Goal: Task Accomplishment & Management: Manage account settings

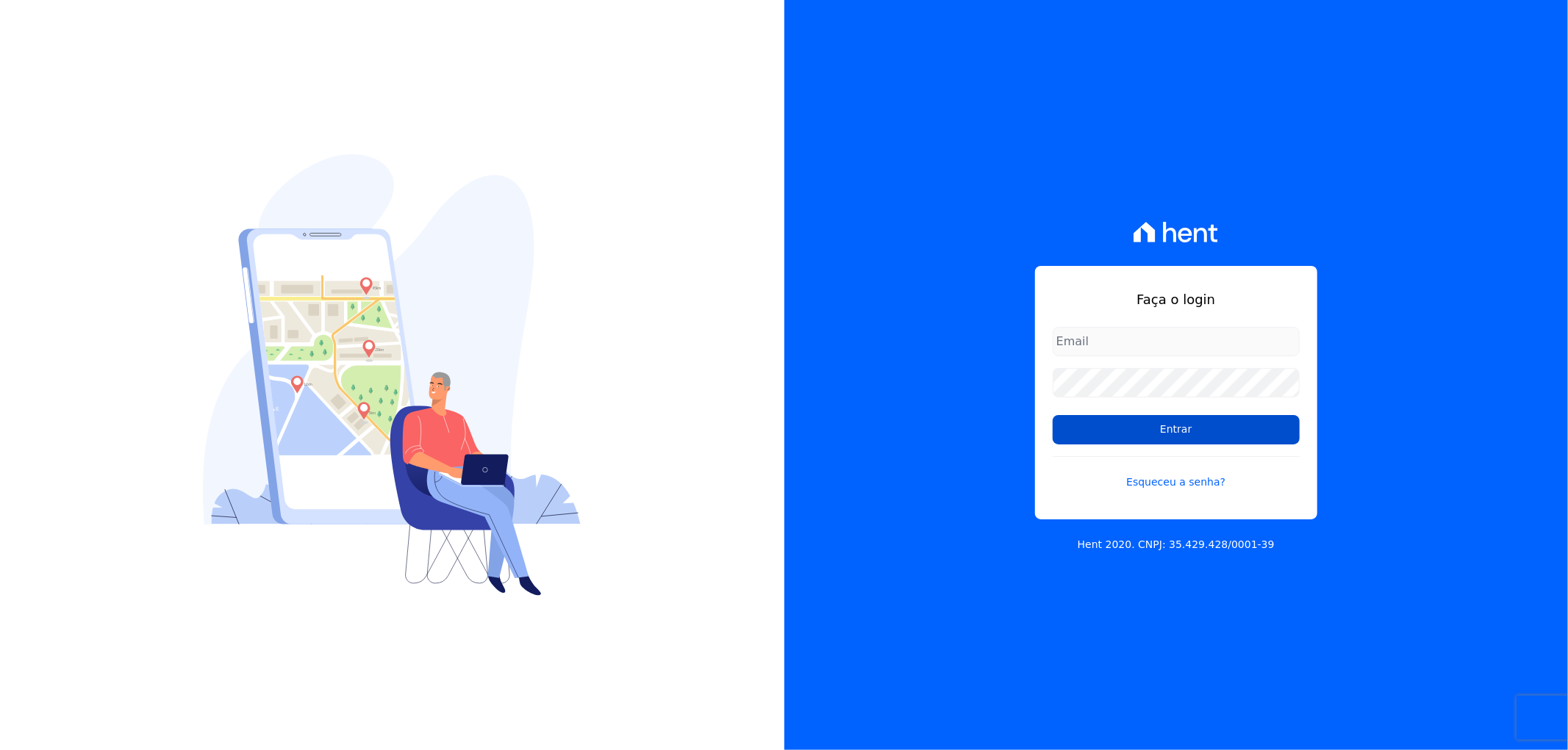
type input "[EMAIL_ADDRESS][DOMAIN_NAME]"
click at [1201, 438] on input "Entrar" at bounding box center [1176, 430] width 247 height 29
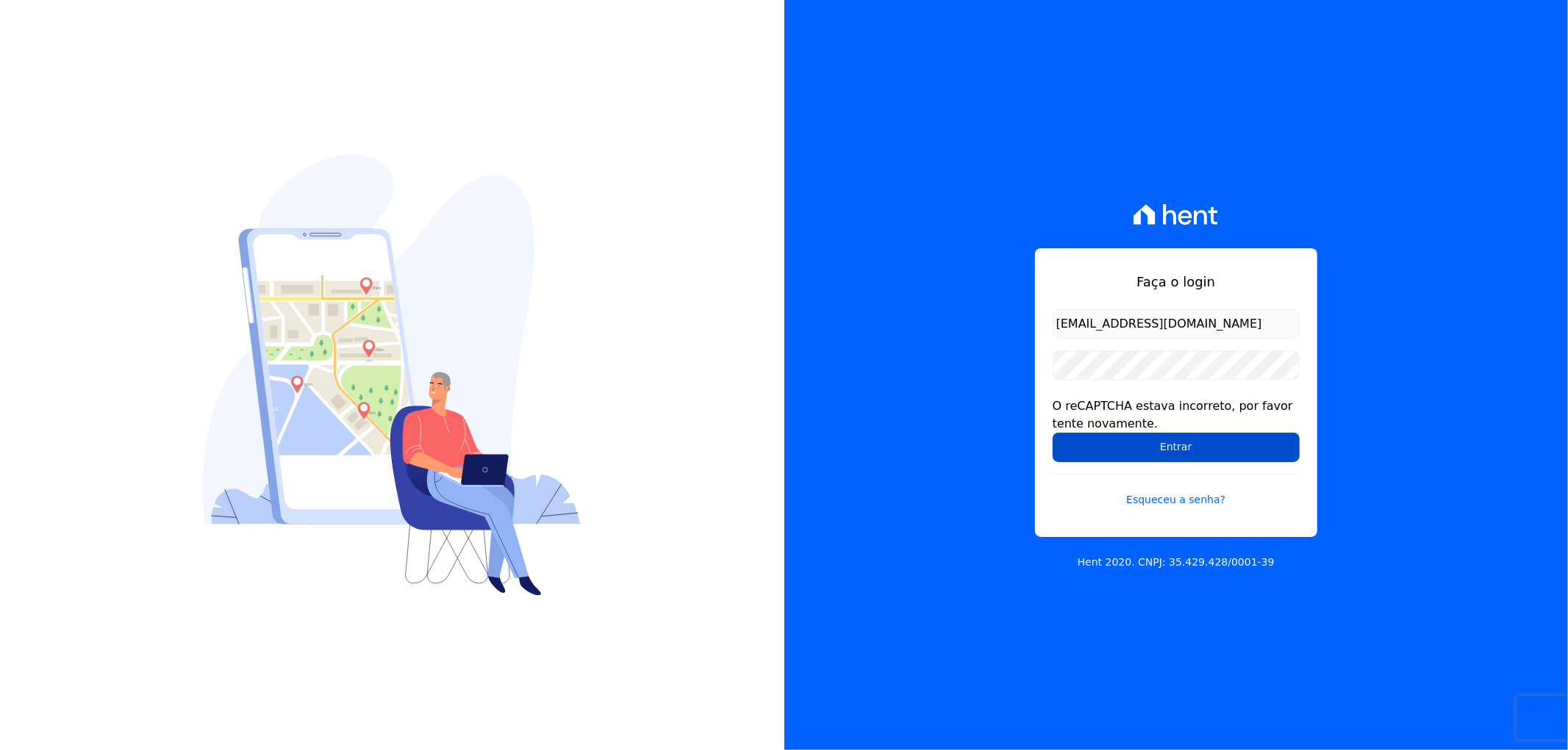
click at [1179, 458] on input "Entrar" at bounding box center [1176, 448] width 247 height 29
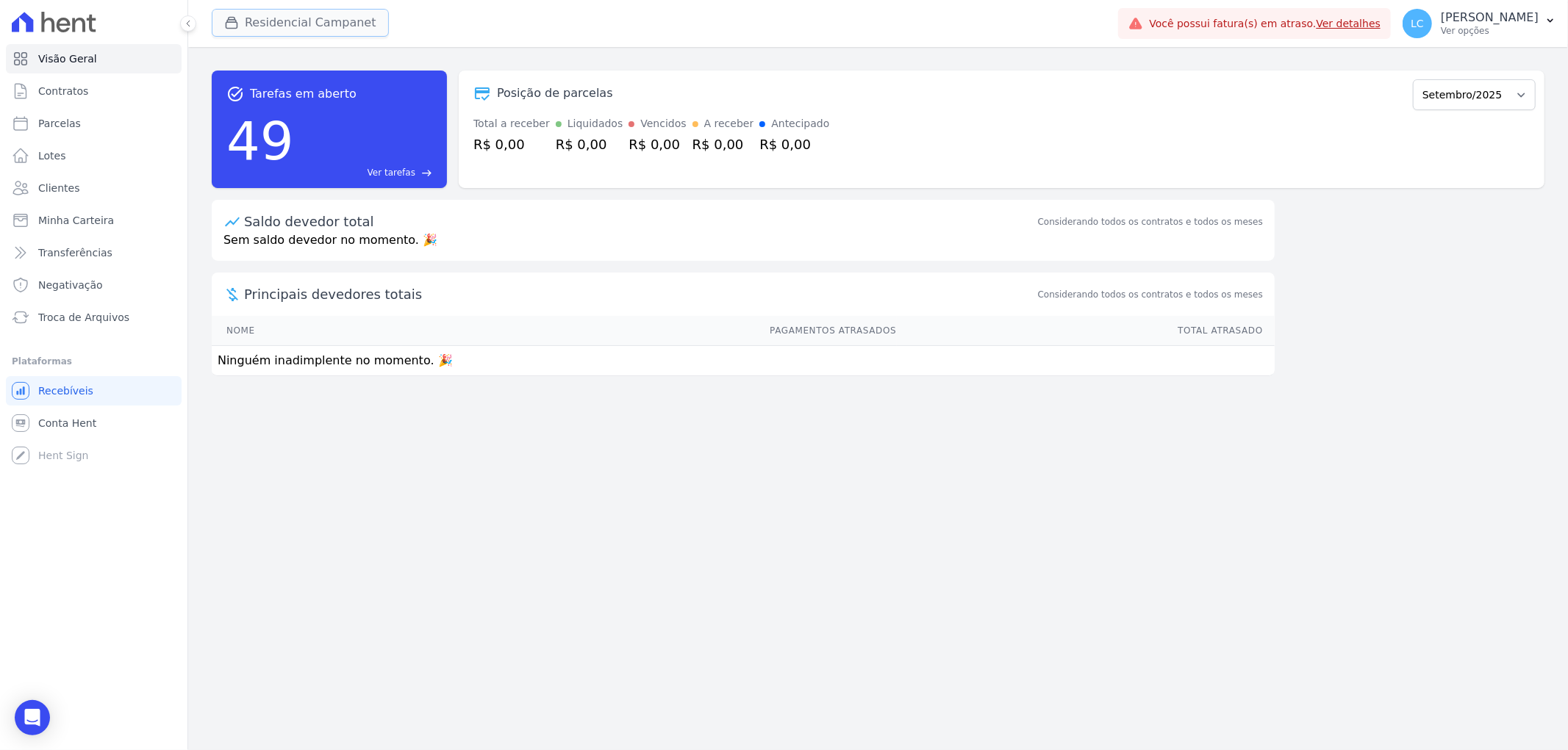
click at [284, 19] on button "Residencial Campanet" at bounding box center [301, 23] width 177 height 28
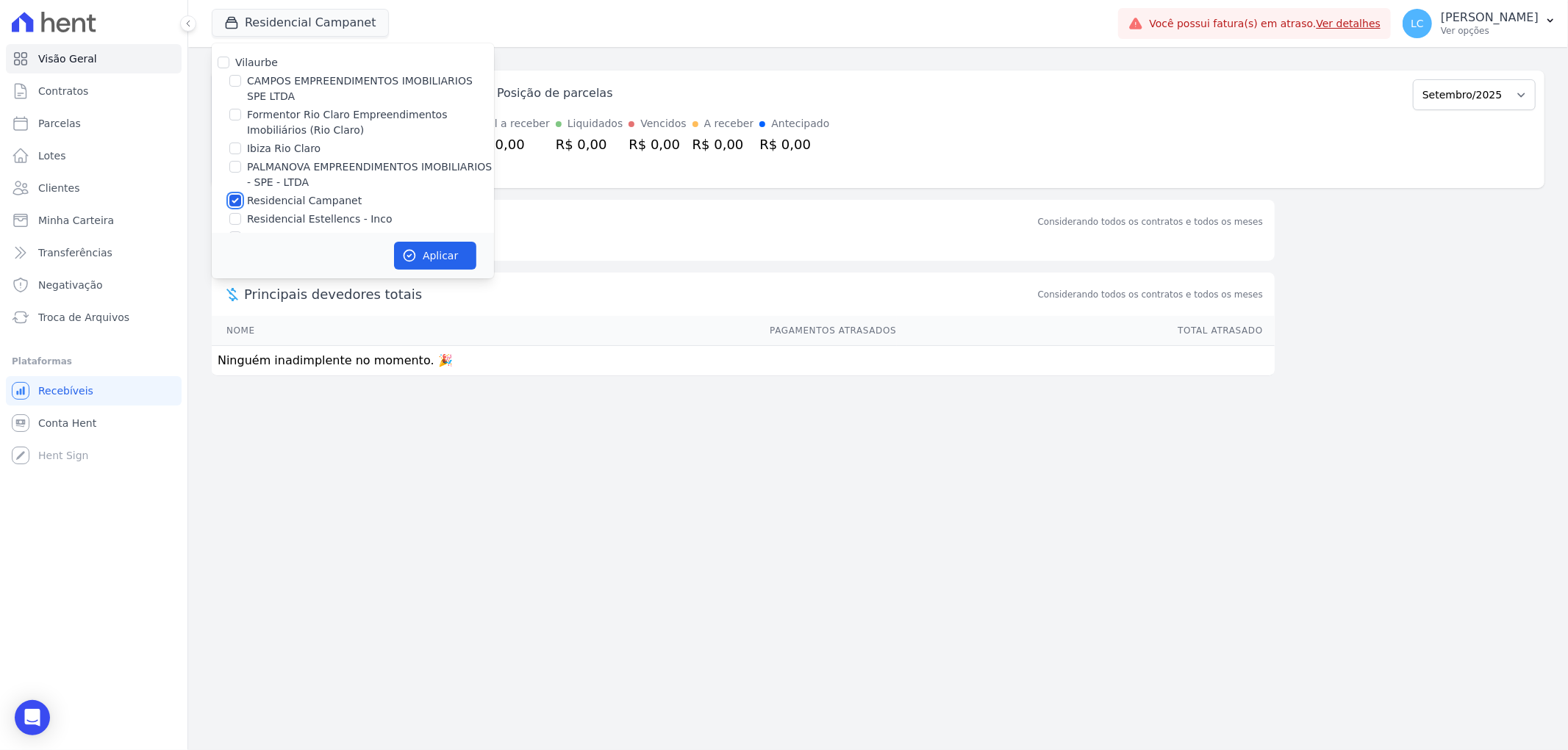
click at [229, 199] on input "Residencial Campanet" at bounding box center [235, 200] width 12 height 12
checkbox input "false"
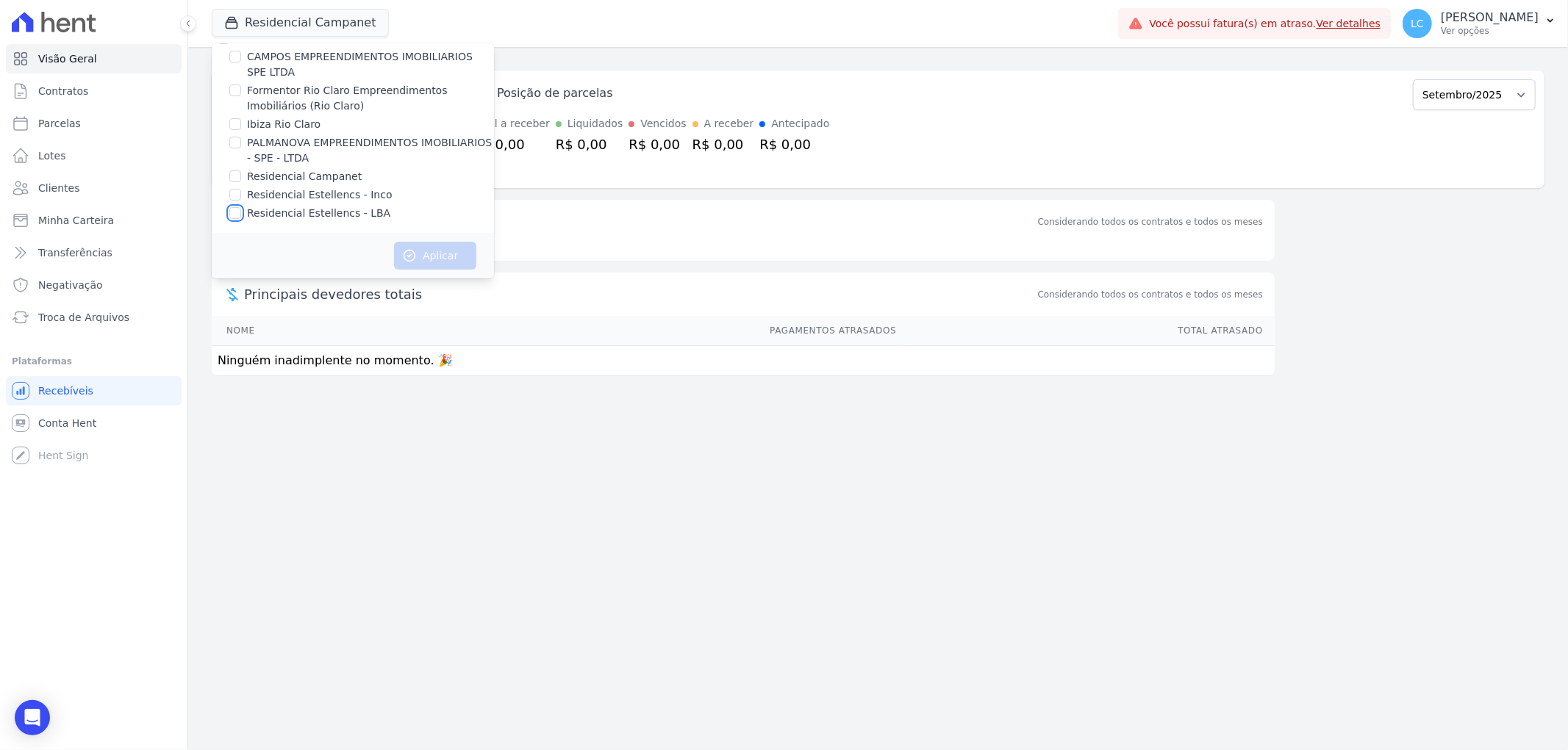
click at [234, 210] on input "Residencial Estellencs - LBA" at bounding box center [235, 213] width 12 height 12
checkbox input "true"
click at [476, 251] on div "Aplicar" at bounding box center [353, 256] width 282 height 46
click at [456, 253] on button "Aplicar" at bounding box center [435, 256] width 82 height 28
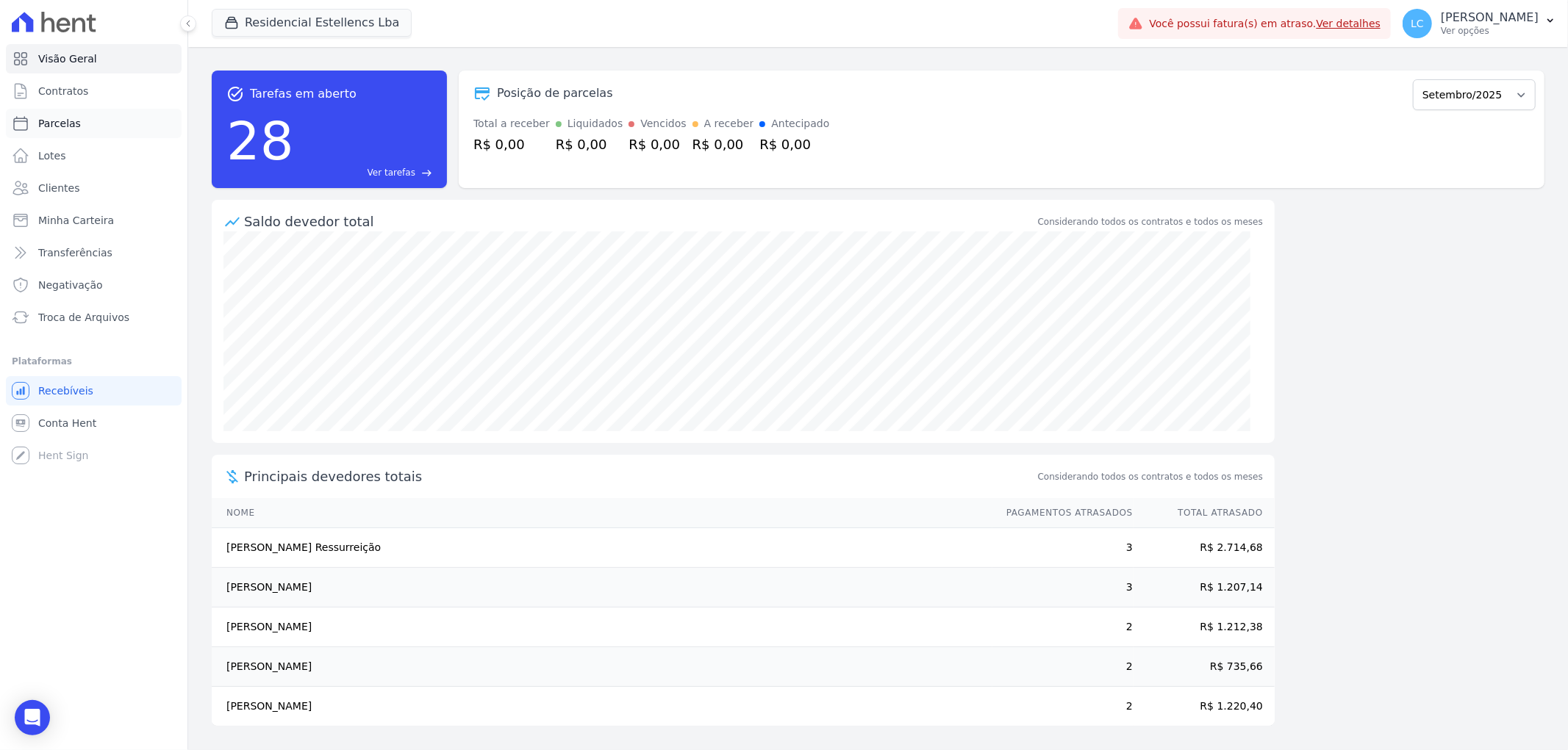
click at [85, 131] on link "Parcelas" at bounding box center [93, 123] width 175 height 29
select select
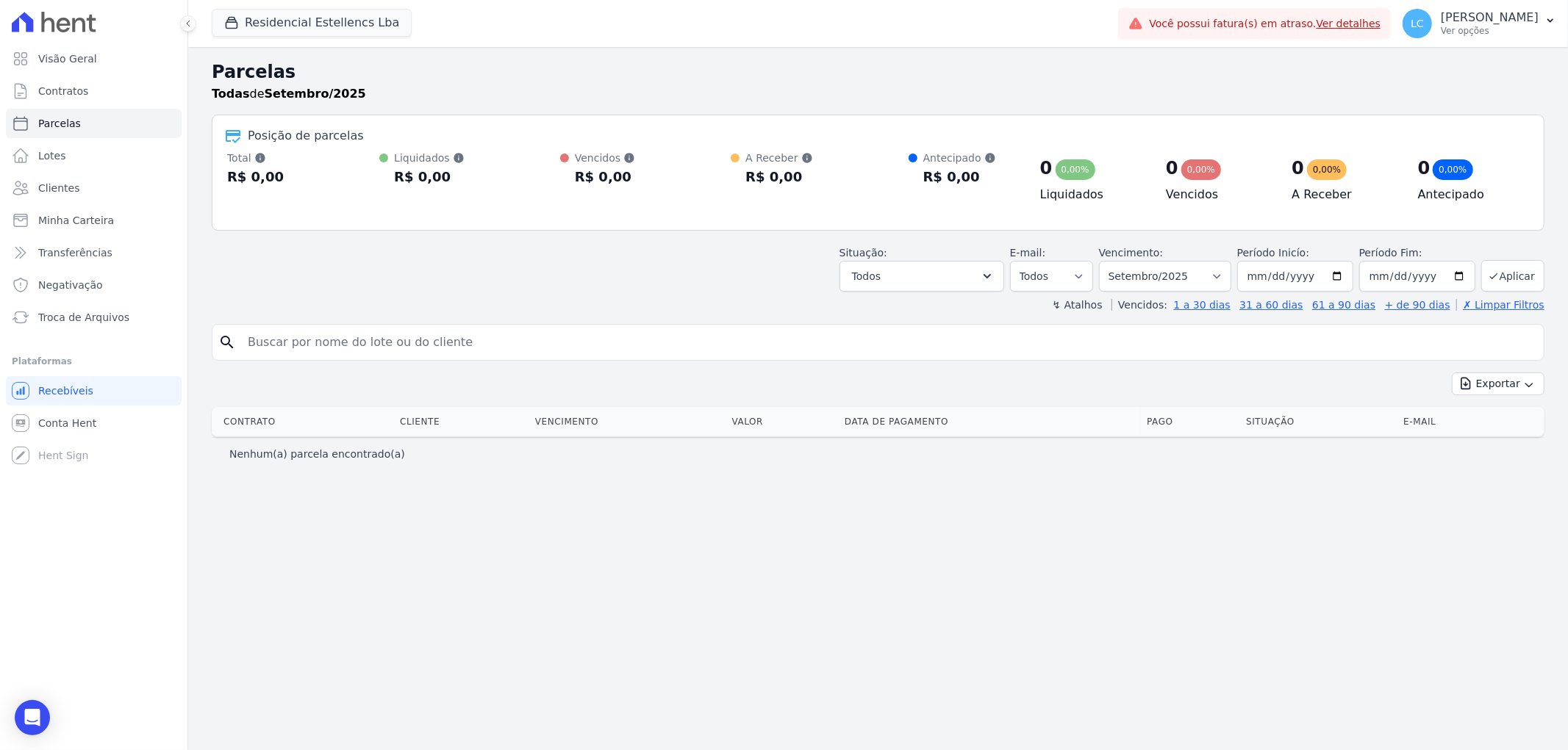
click at [427, 349] on input "search" at bounding box center [888, 343] width 1299 height 29
paste input "[PERSON_NAME] [PERSON_NAME]"
type input "[PERSON_NAME] [PERSON_NAME]"
select select
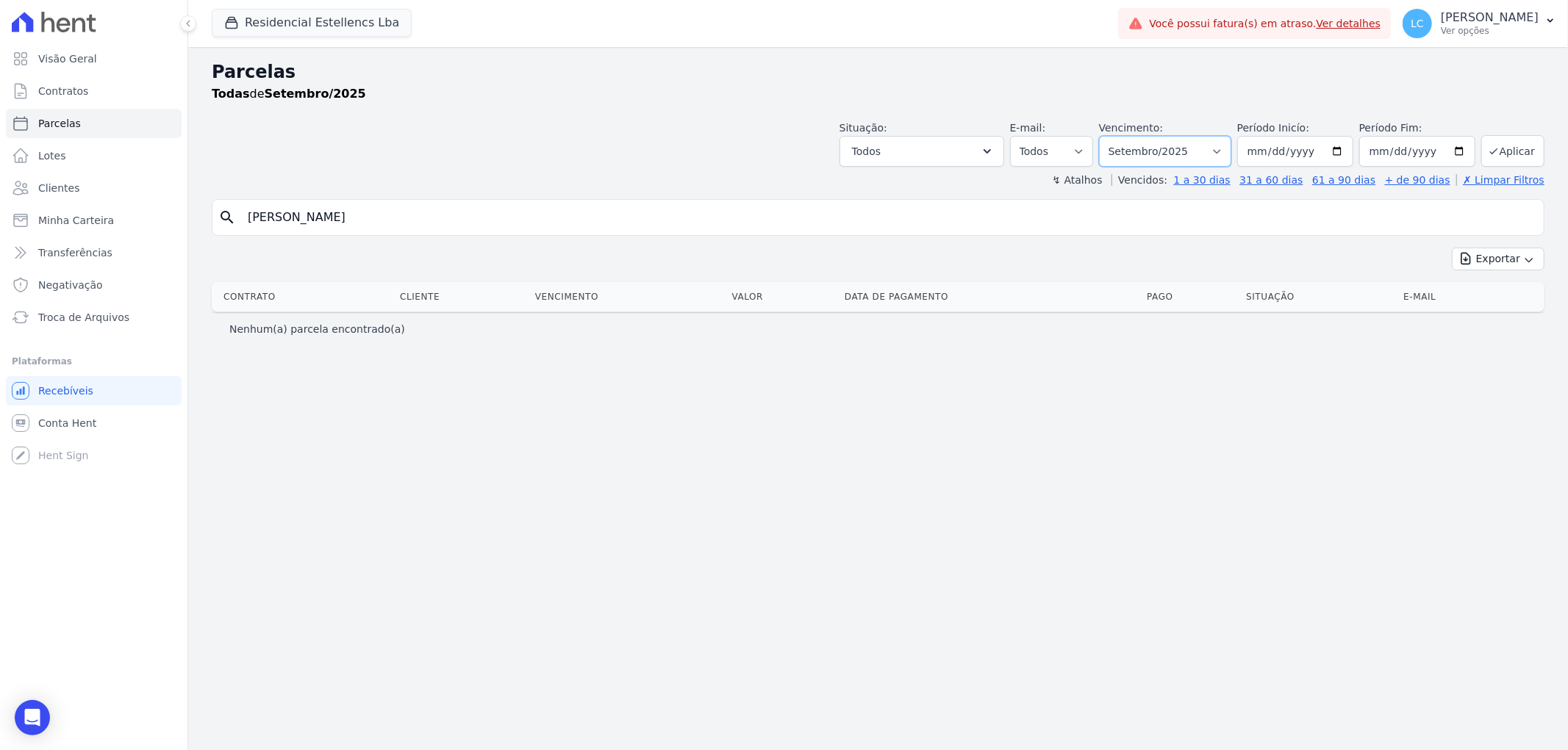
click at [1232, 158] on select "Filtrar por período ──────── Todos os meses Março/2018 Abril/2018 Maio/2018 Jun…" at bounding box center [1165, 152] width 132 height 31
select select "all"
click at [1120, 136] on select "Filtrar por período ──────── Todos os meses Março/2018 Abril/2018 Maio/2018 Jun…" at bounding box center [1165, 152] width 132 height 31
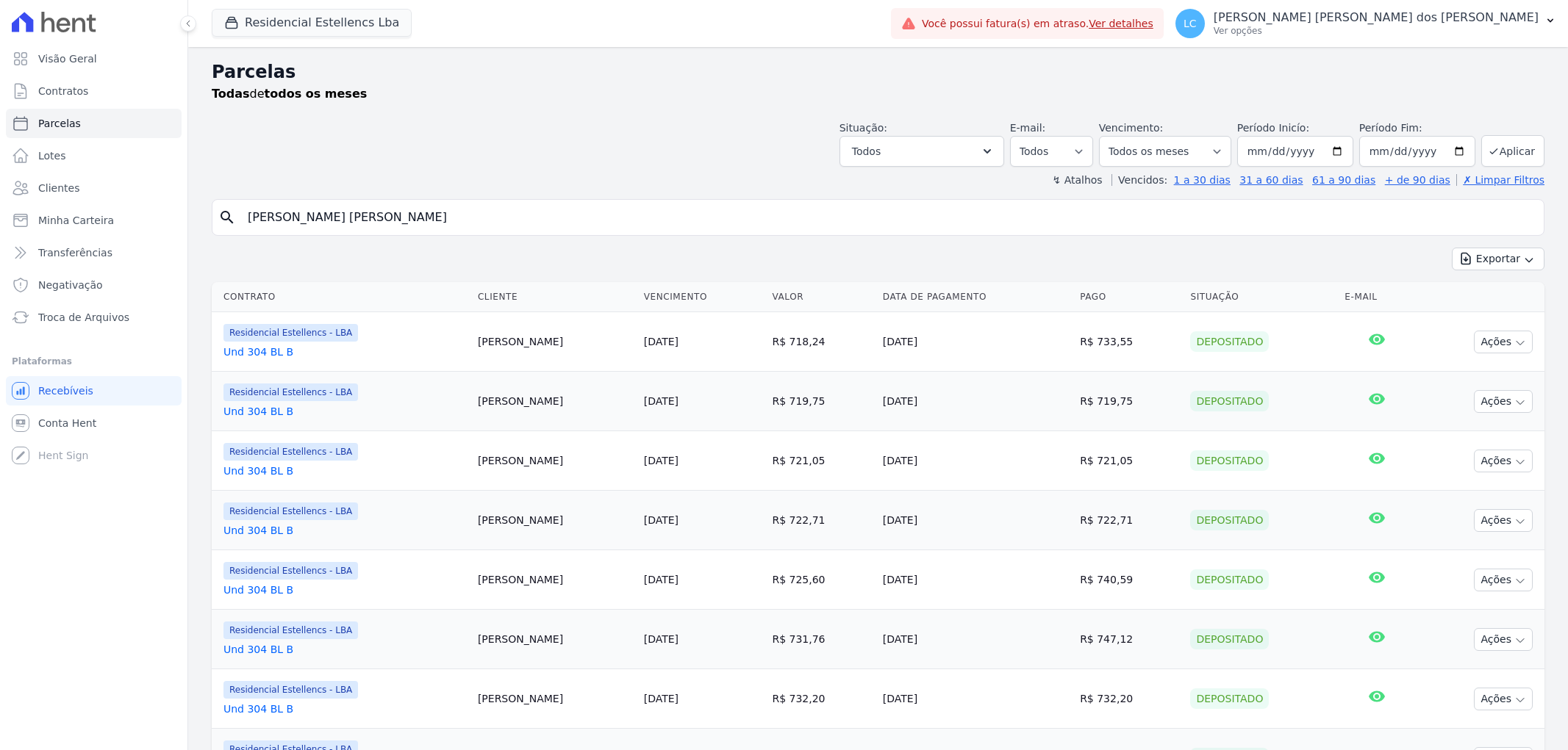
select select
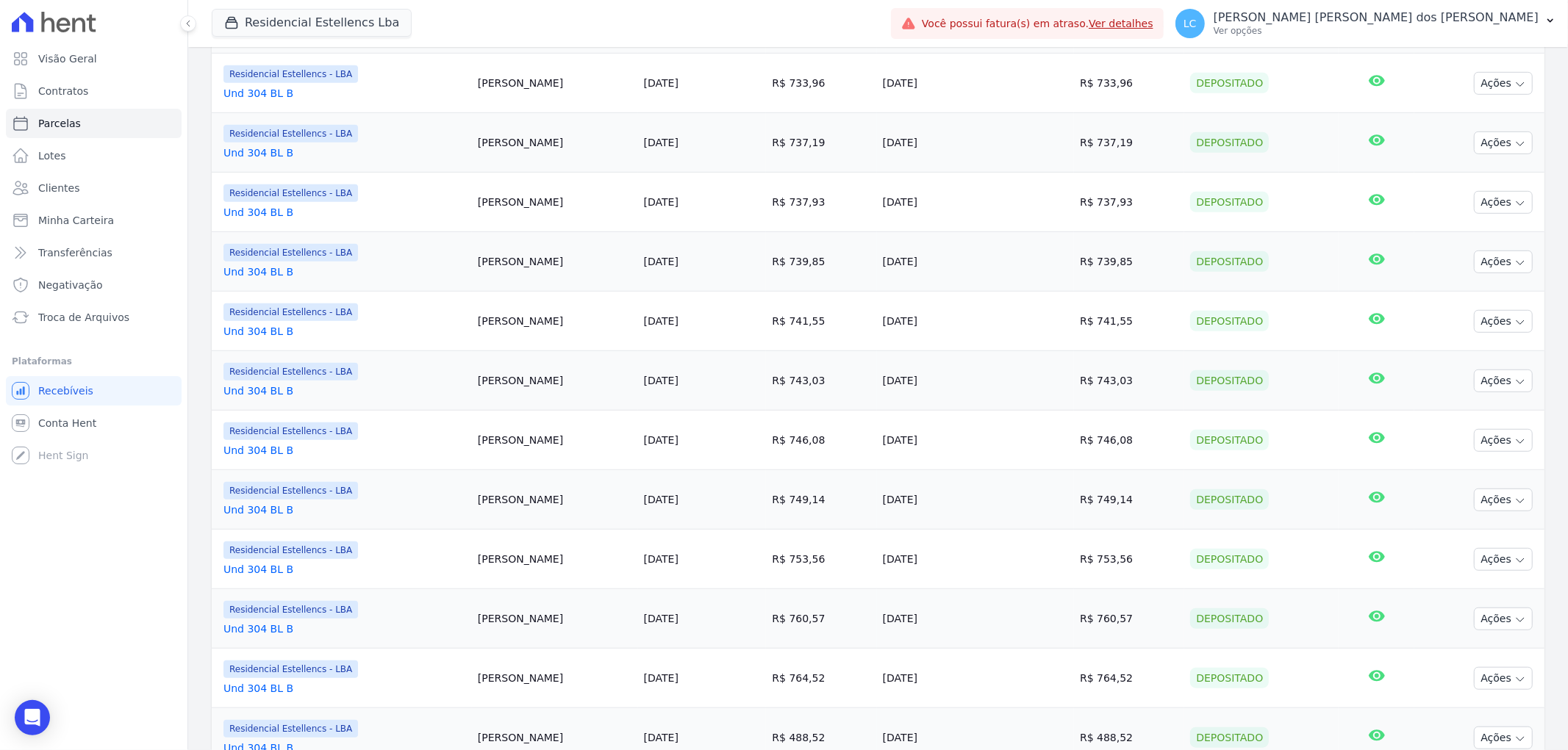
scroll to position [1115, 0]
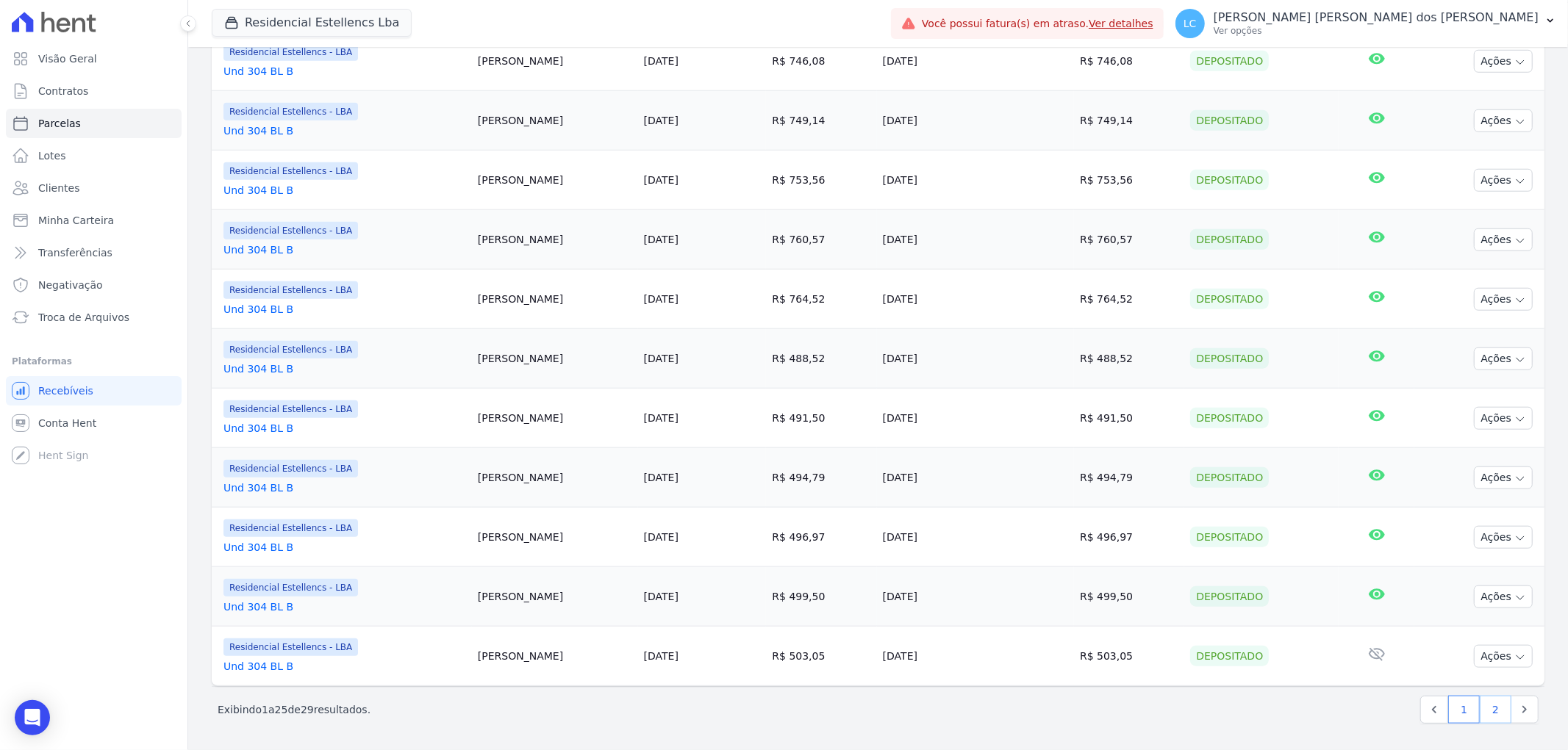
click at [1480, 708] on link "2" at bounding box center [1496, 710] width 32 height 28
select select
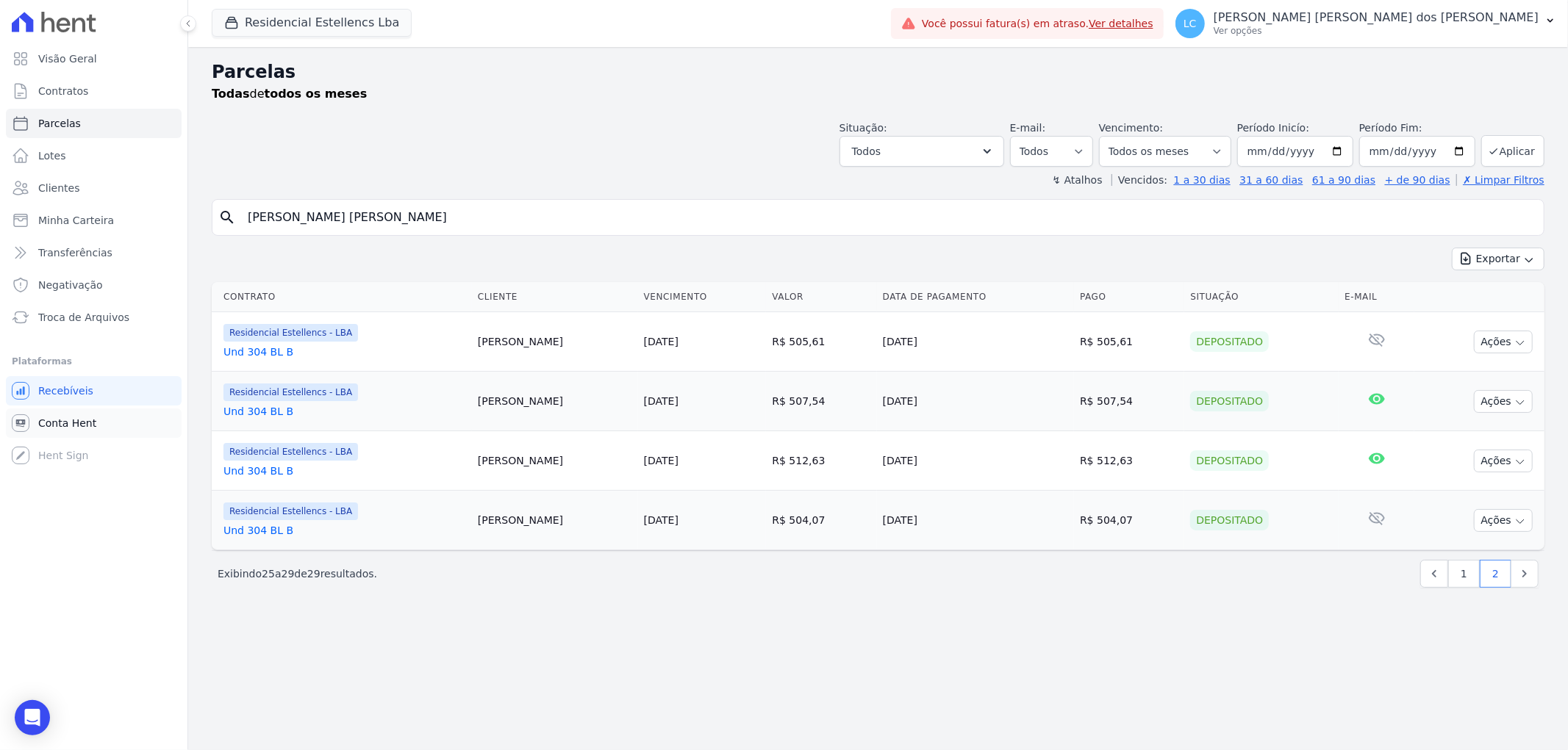
click at [64, 424] on span "Conta Hent" at bounding box center [68, 423] width 58 height 15
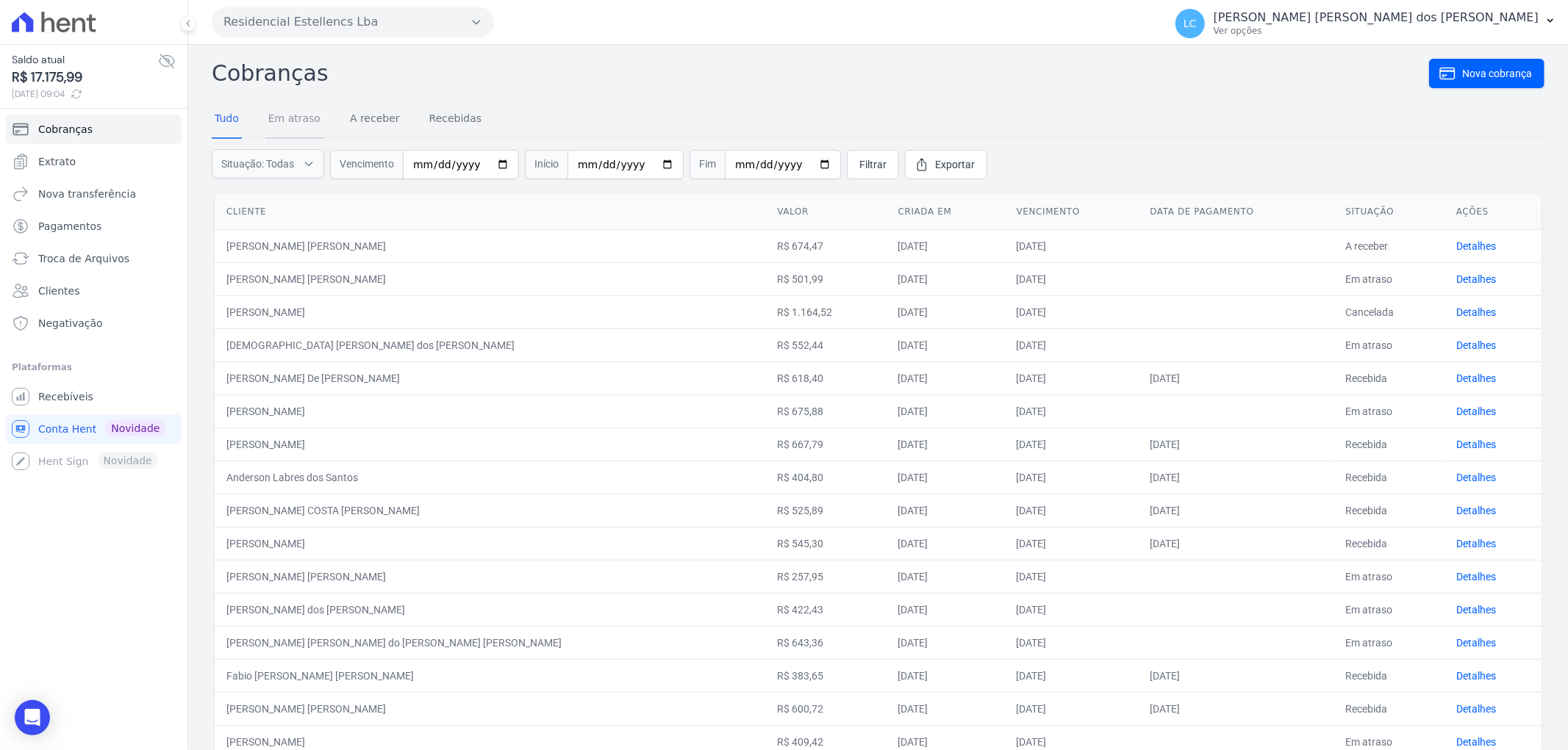
click at [273, 120] on link "Em atraso" at bounding box center [294, 120] width 58 height 38
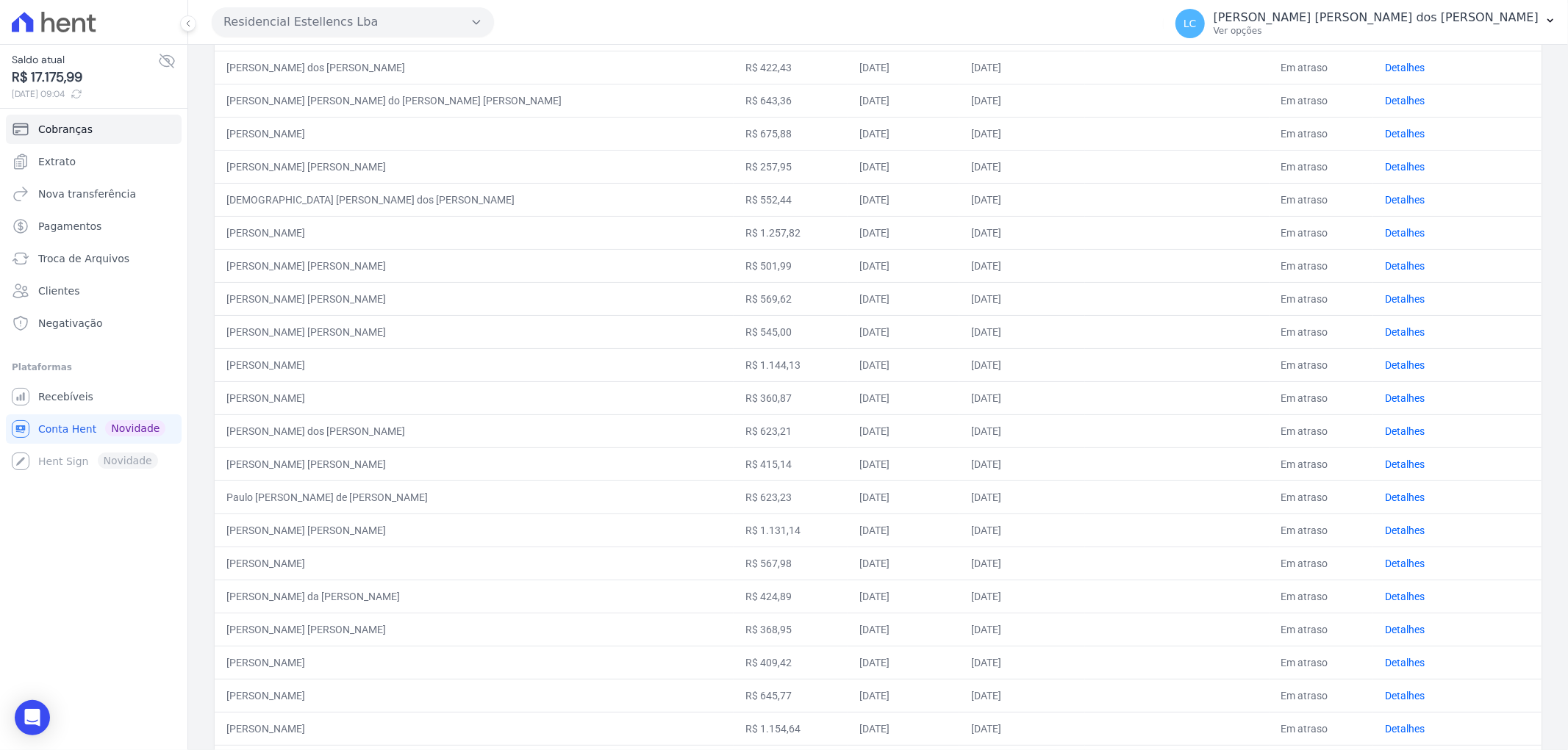
scroll to position [326, 0]
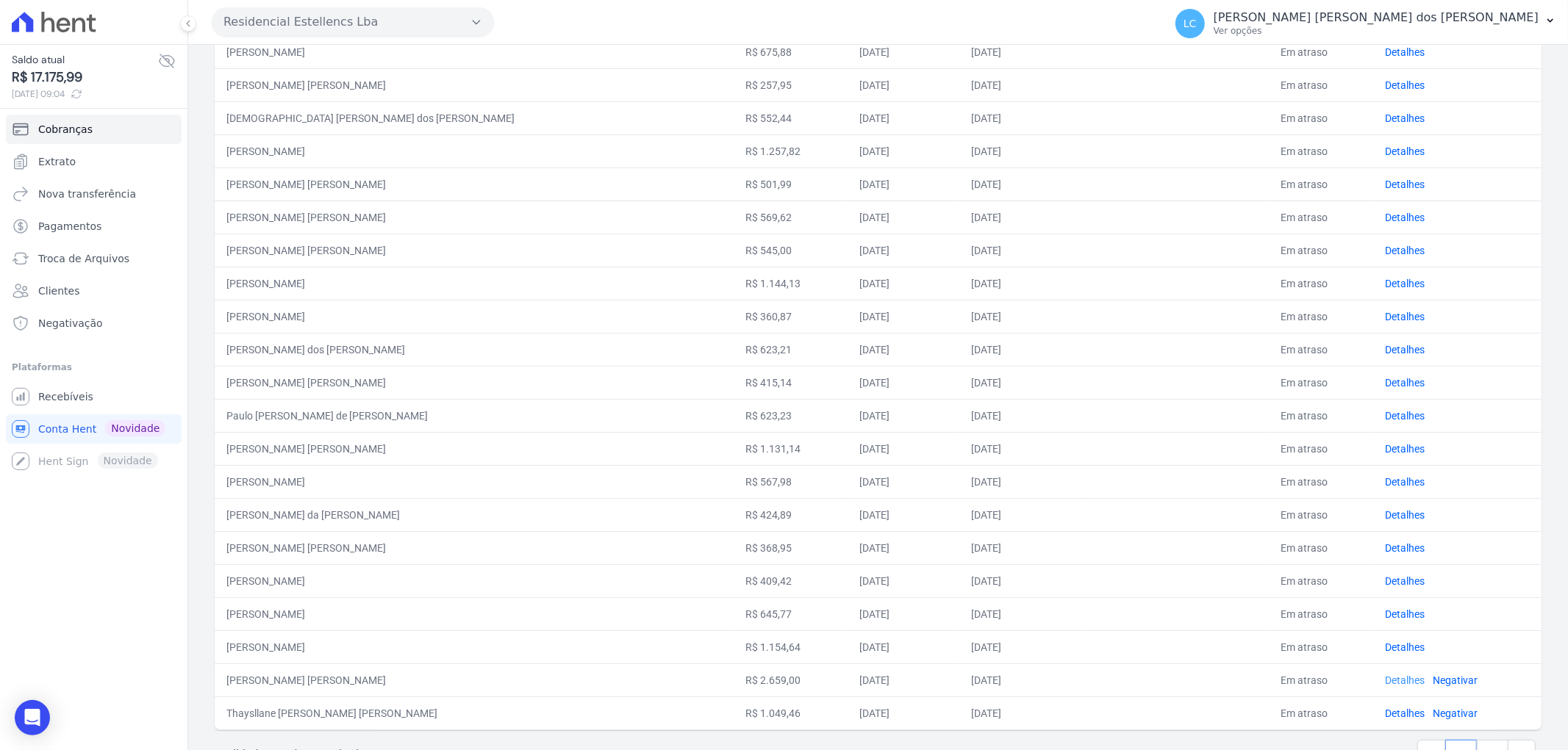
click at [1385, 679] on link "Detalhes" at bounding box center [1404, 681] width 39 height 12
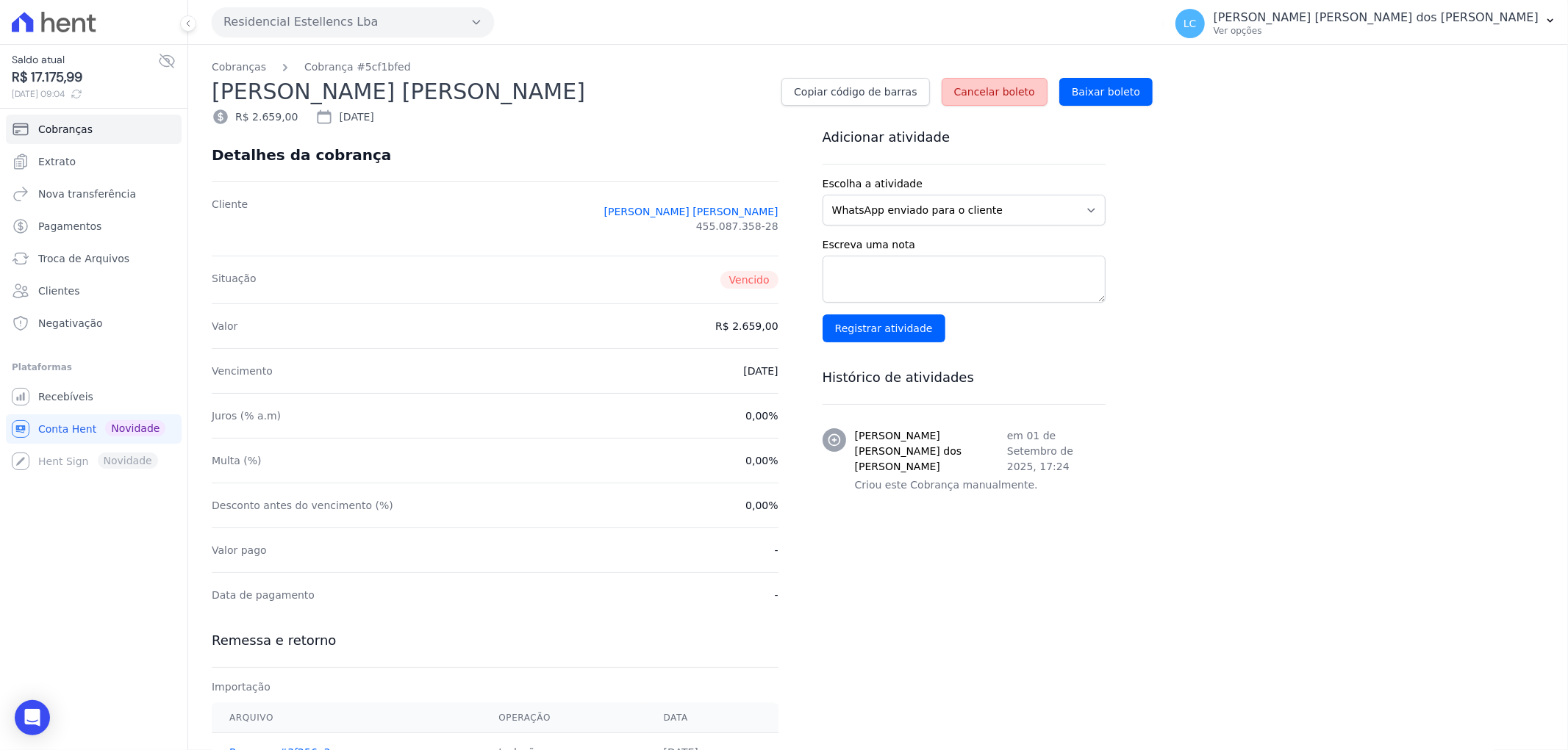
click at [995, 94] on span "Cancelar boleto" at bounding box center [994, 92] width 81 height 15
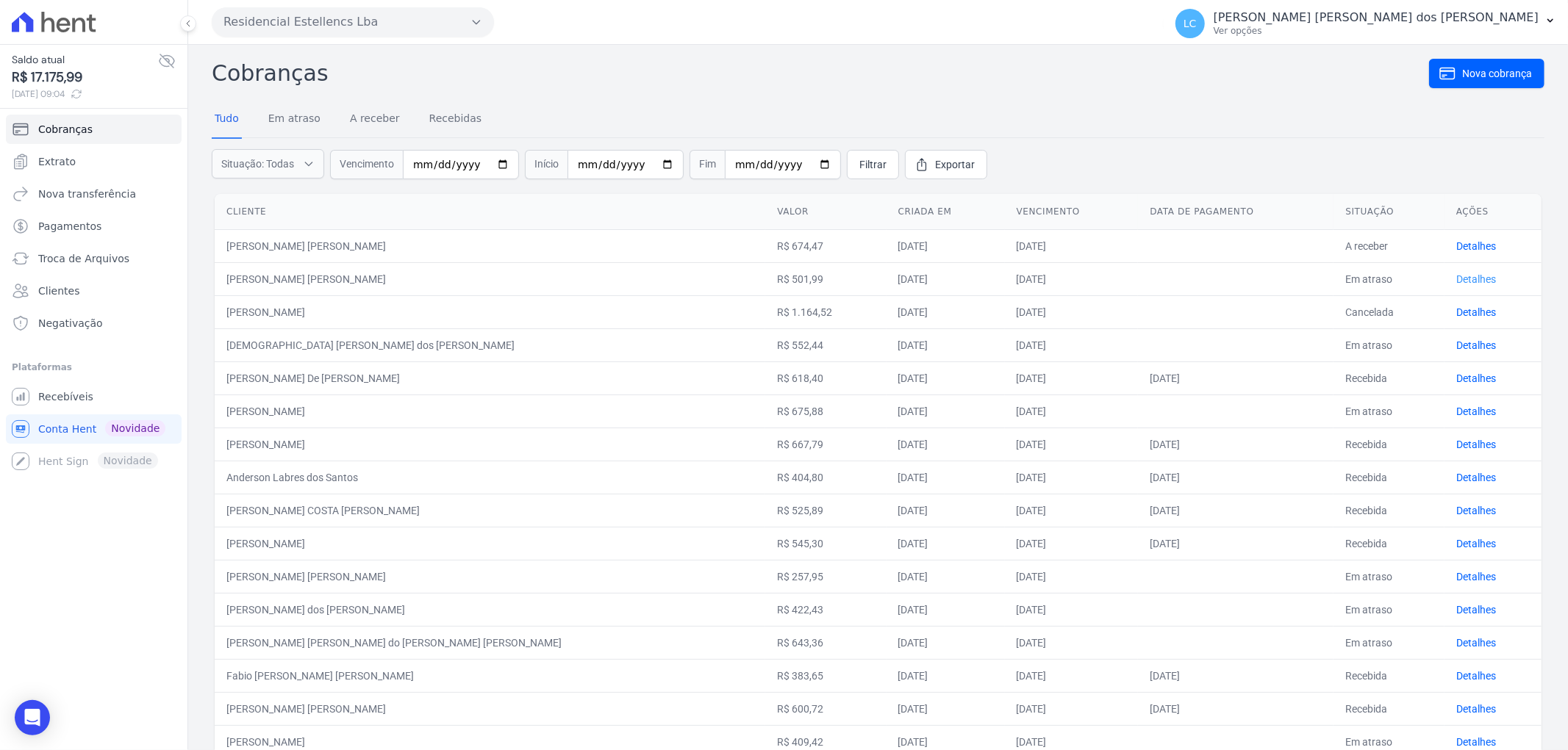
click at [1457, 277] on link "Detalhes" at bounding box center [1476, 279] width 39 height 12
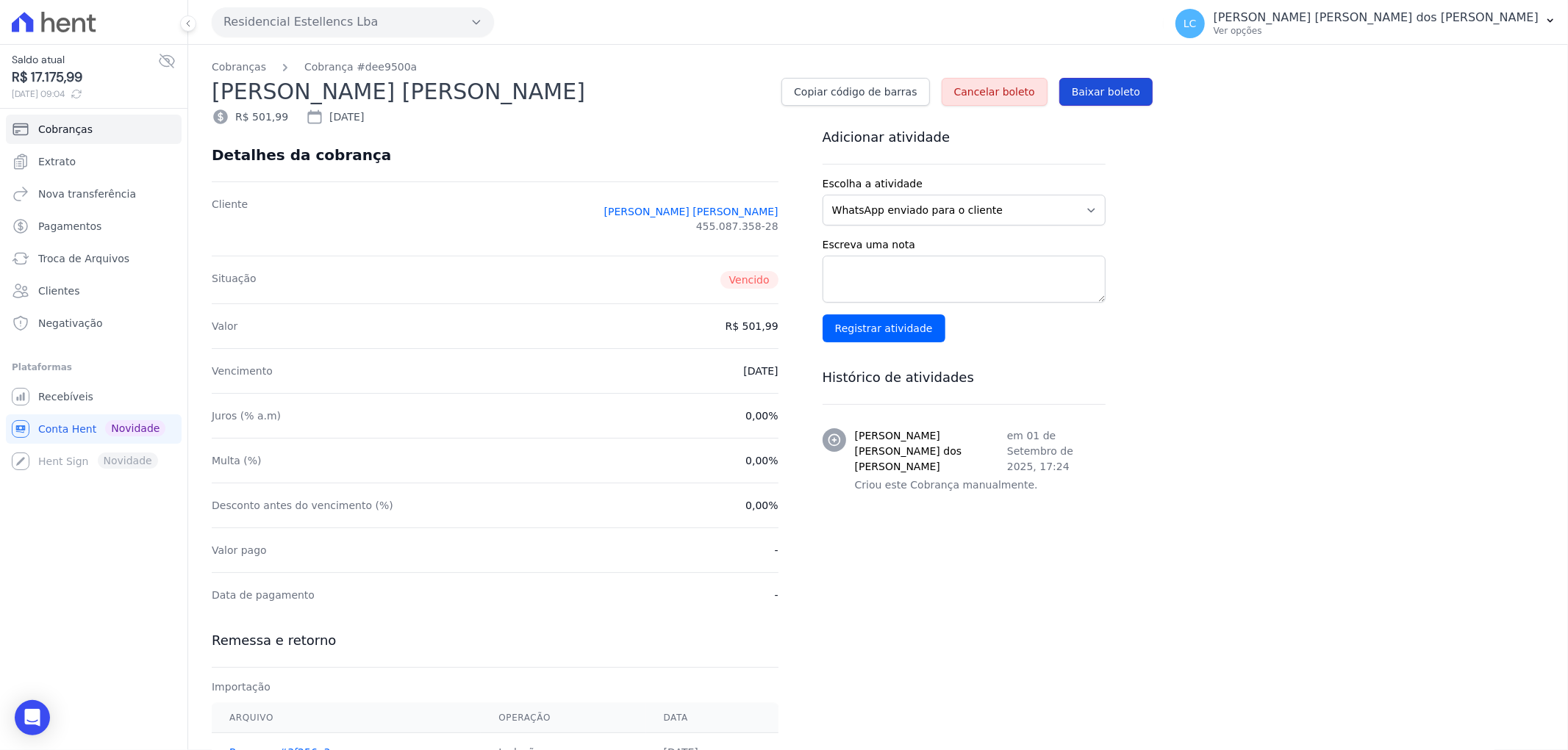
click at [1115, 86] on span "Baixar boleto" at bounding box center [1106, 92] width 69 height 15
